Goal: Task Accomplishment & Management: Complete application form

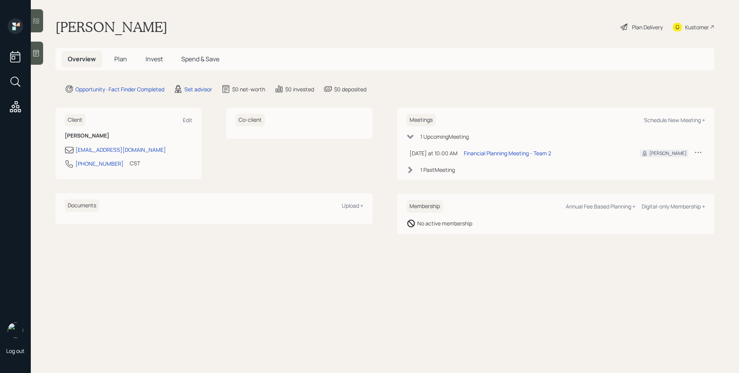
click at [197, 90] on div "Set advisor" at bounding box center [198, 89] width 28 height 8
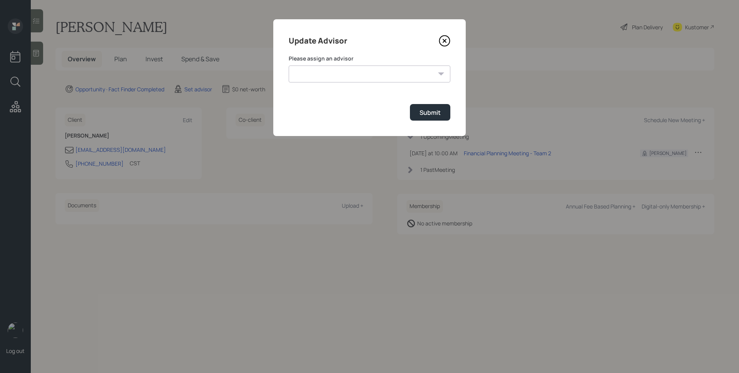
click at [390, 72] on select "Michael Russo Jonah Coleman Tyler End Treva Nostdahl Eric Schwartz Sami Boghos …" at bounding box center [370, 73] width 162 height 17
select select "d946c976-65aa-4529-ac9d-02c4f1114fc0"
click at [289, 65] on select "Michael Russo Jonah Coleman Tyler End Treva Nostdahl Eric Schwartz Sami Boghos …" at bounding box center [370, 73] width 162 height 17
click at [439, 106] on button "Submit" at bounding box center [430, 112] width 40 height 17
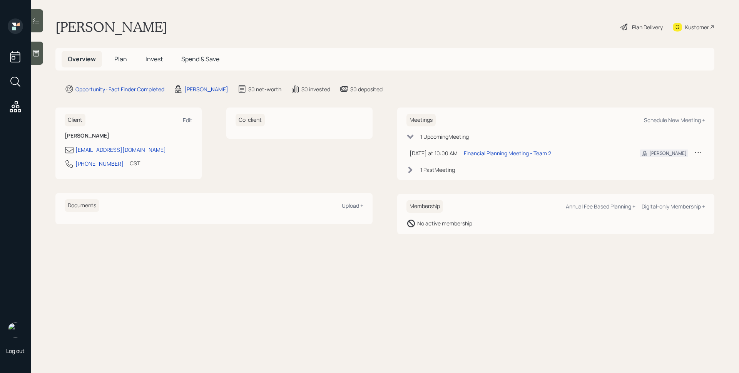
click at [40, 53] on icon at bounding box center [36, 53] width 8 height 8
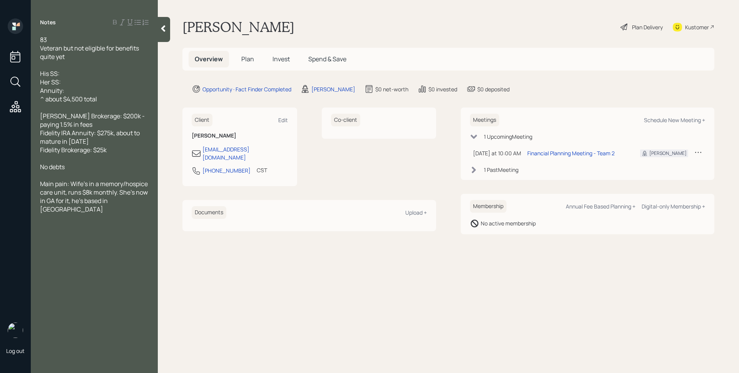
click at [243, 57] on span "Plan" at bounding box center [247, 59] width 13 height 8
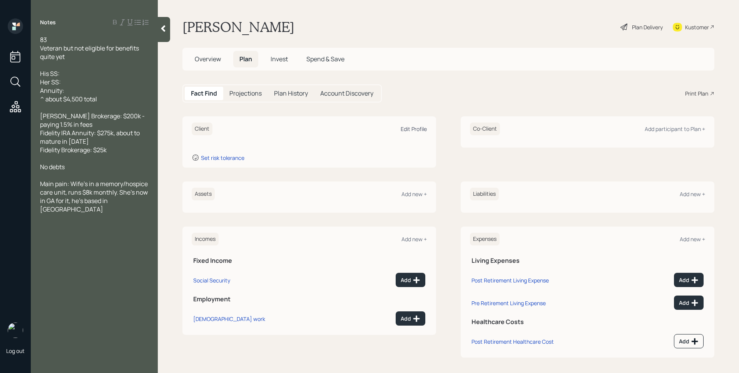
click at [417, 126] on div "Edit Profile" at bounding box center [414, 128] width 26 height 7
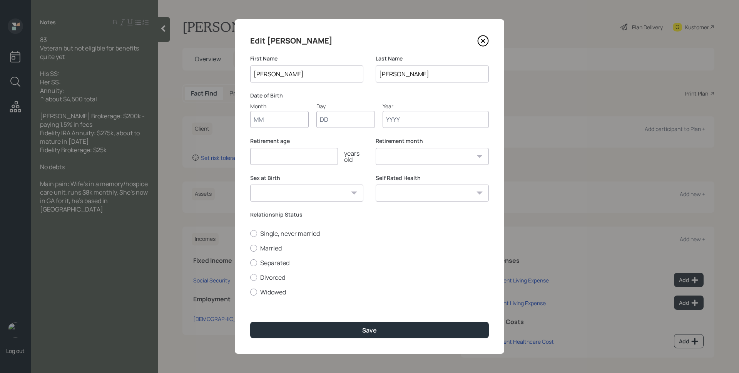
click at [282, 123] on input "Month" at bounding box center [279, 119] width 59 height 17
type input "01"
type input "1947"
select select "1"
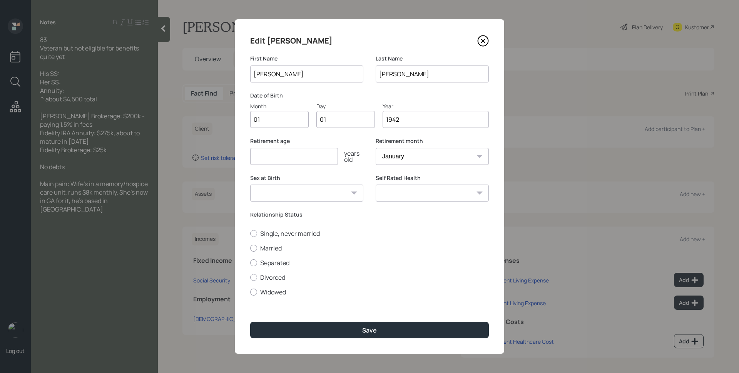
type input "1942"
click at [263, 160] on input "number" at bounding box center [294, 156] width 88 height 17
type input "70"
click at [265, 245] on label "Married" at bounding box center [369, 248] width 239 height 8
click at [250, 247] on input "Married" at bounding box center [250, 247] width 0 height 0
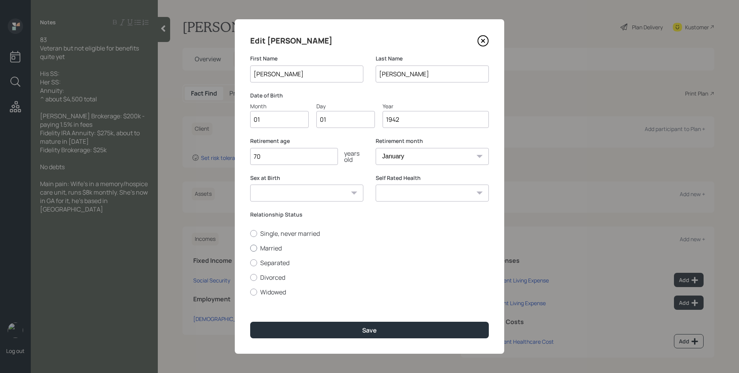
radio input "true"
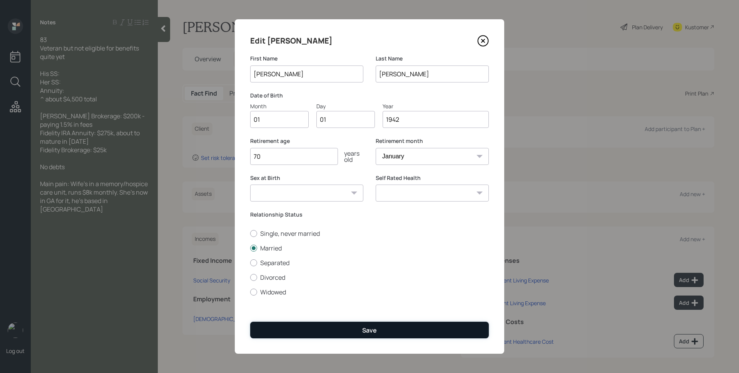
click at [371, 330] on div "Save" at bounding box center [369, 330] width 15 height 8
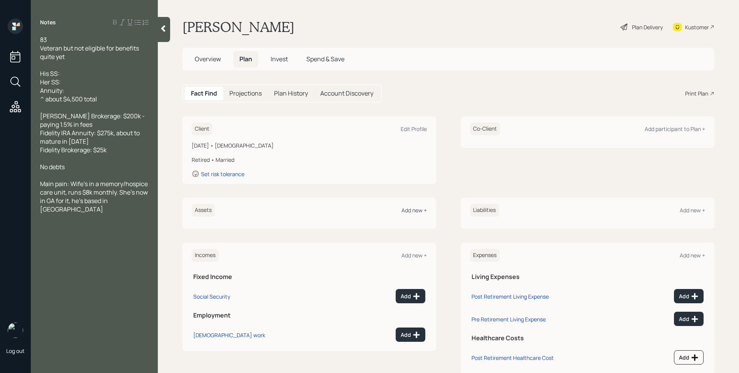
click at [416, 210] on div "Add new +" at bounding box center [413, 209] width 25 height 7
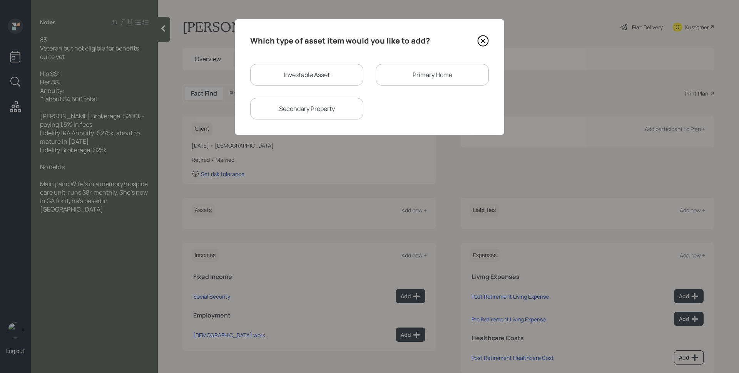
click at [311, 68] on div "Investable Asset" at bounding box center [306, 75] width 113 height 22
select select "taxable"
select select "balanced"
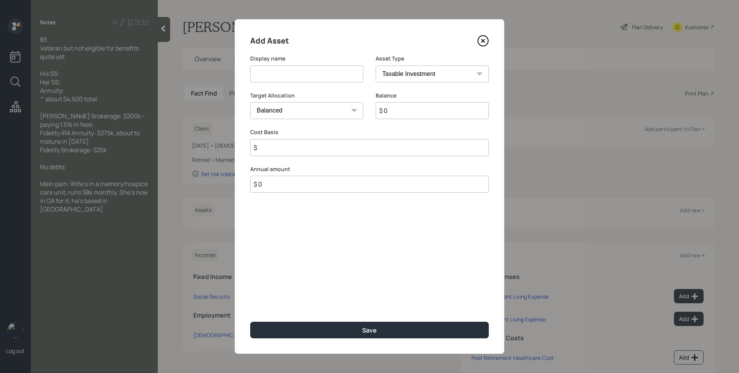
click at [313, 72] on input at bounding box center [306, 73] width 113 height 17
type input "Edward Jones Brokerage"
click at [419, 111] on input "$ 0" at bounding box center [432, 110] width 113 height 17
type input "$ 200,000"
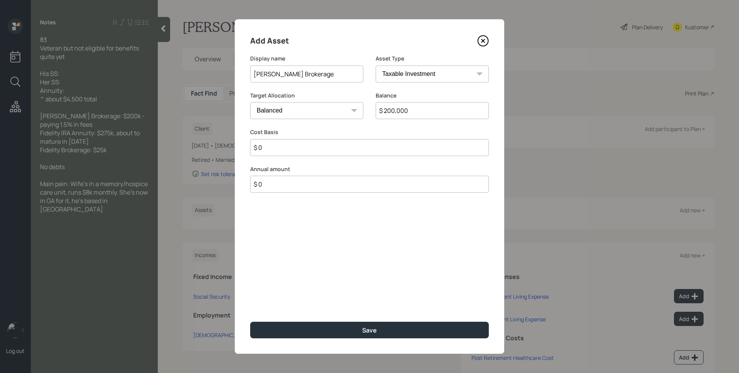
type input "$ 0"
click at [250, 321] on button "Save" at bounding box center [369, 329] width 239 height 17
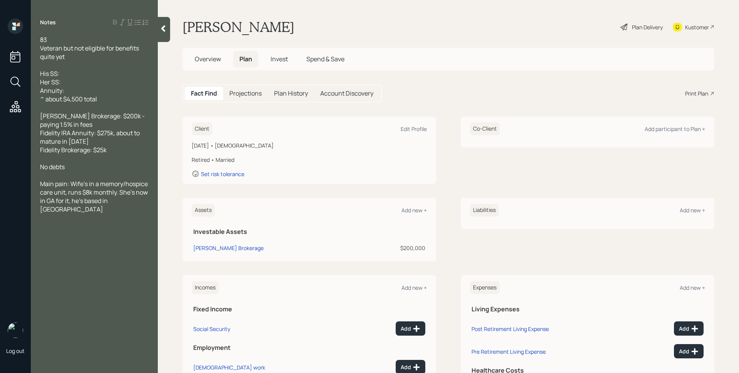
click at [408, 205] on div "Assets Add new +" at bounding box center [309, 210] width 235 height 13
click at [411, 209] on div "Add new +" at bounding box center [413, 209] width 25 height 7
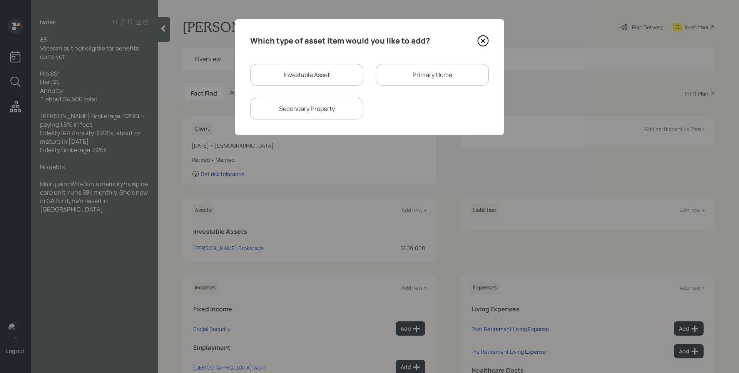
click at [342, 82] on div "Investable Asset" at bounding box center [306, 75] width 113 height 22
select select "taxable"
select select "balanced"
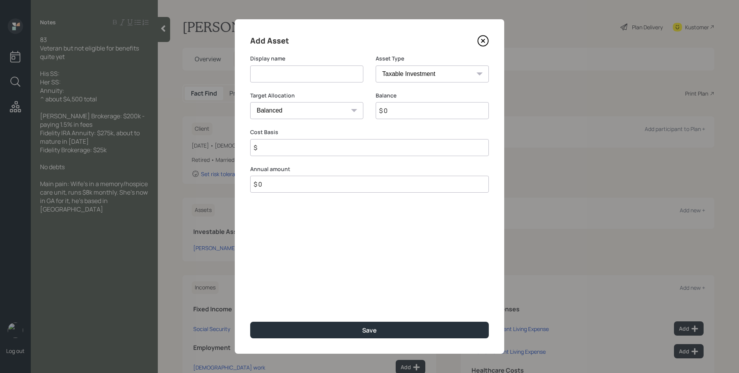
click at [341, 80] on input at bounding box center [306, 73] width 113 height 17
type input "Fidelity IRA Annuity"
click at [459, 77] on select "SEP IRA IRA Roth IRA 401(k) Roth 401(k) 403(b) Roth 403(b) 457(b) Roth 457(b) H…" at bounding box center [432, 73] width 113 height 17
select select "ira"
click at [376, 65] on select "SEP IRA IRA Roth IRA 401(k) Roth 401(k) 403(b) Roth 403(b) 457(b) Roth 457(b) H…" at bounding box center [432, 73] width 113 height 17
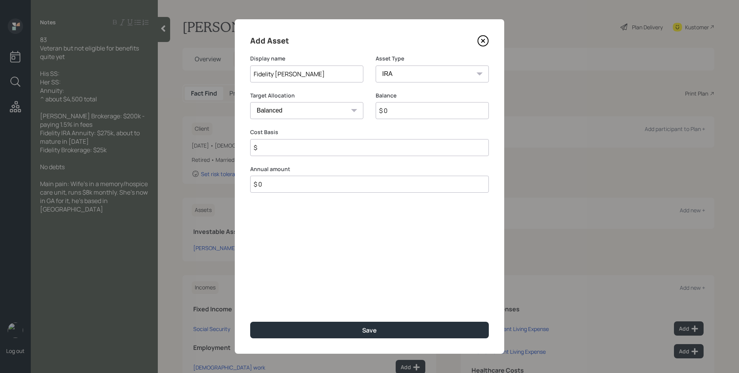
type input "$"
click at [405, 116] on input "$ 0" at bounding box center [432, 110] width 113 height 17
type input "$ 275,000"
type input "$ 0"
click at [250, 321] on button "Save" at bounding box center [369, 329] width 239 height 17
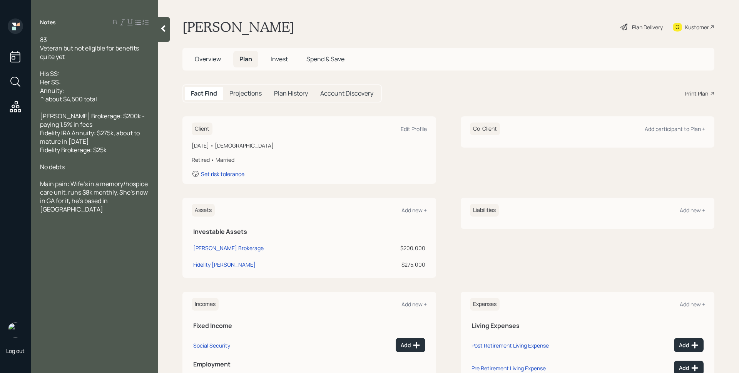
click at [418, 214] on div "Assets Add new +" at bounding box center [309, 210] width 235 height 13
drag, startPoint x: 418, startPoint y: 212, endPoint x: 414, endPoint y: 207, distance: 6.6
click at [418, 212] on div "Add new +" at bounding box center [413, 209] width 25 height 7
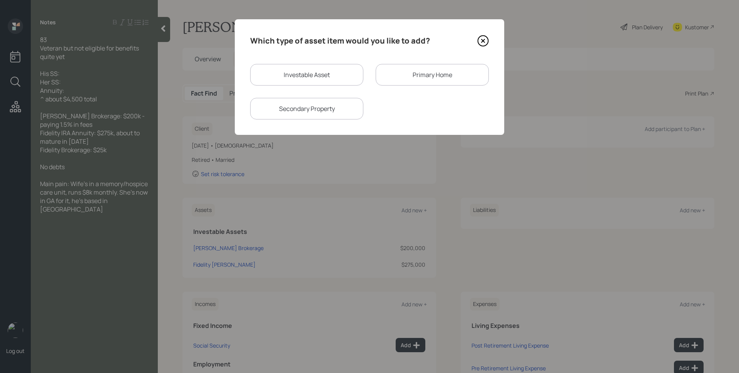
click at [321, 71] on div "Investable Asset" at bounding box center [306, 75] width 113 height 22
select select "taxable"
select select "balanced"
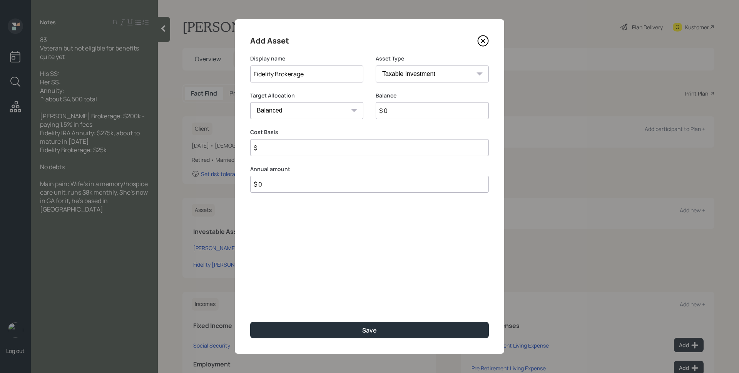
type input "Fidelity Brokerage"
click at [402, 109] on input "$ 0" at bounding box center [432, 110] width 113 height 17
type input "$ 25,000"
type input "$ 0"
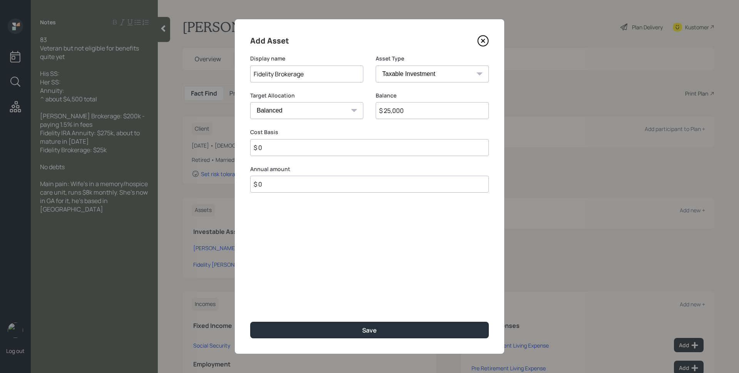
click at [250, 321] on button "Save" at bounding box center [369, 329] width 239 height 17
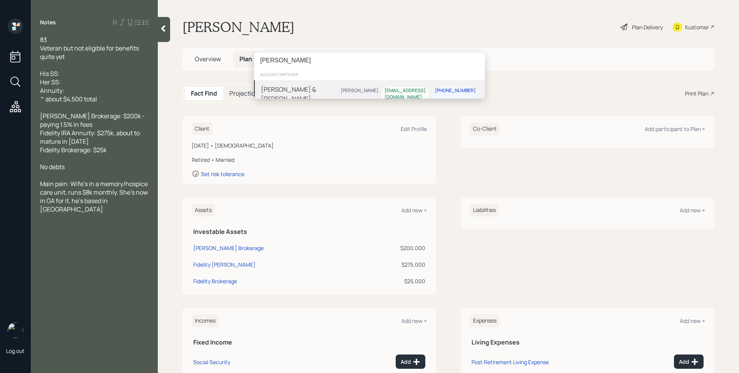
type input "craig tuss"
click at [364, 87] on div "[PERSON_NAME]" at bounding box center [360, 90] width 38 height 7
